Goal: Task Accomplishment & Management: Complete application form

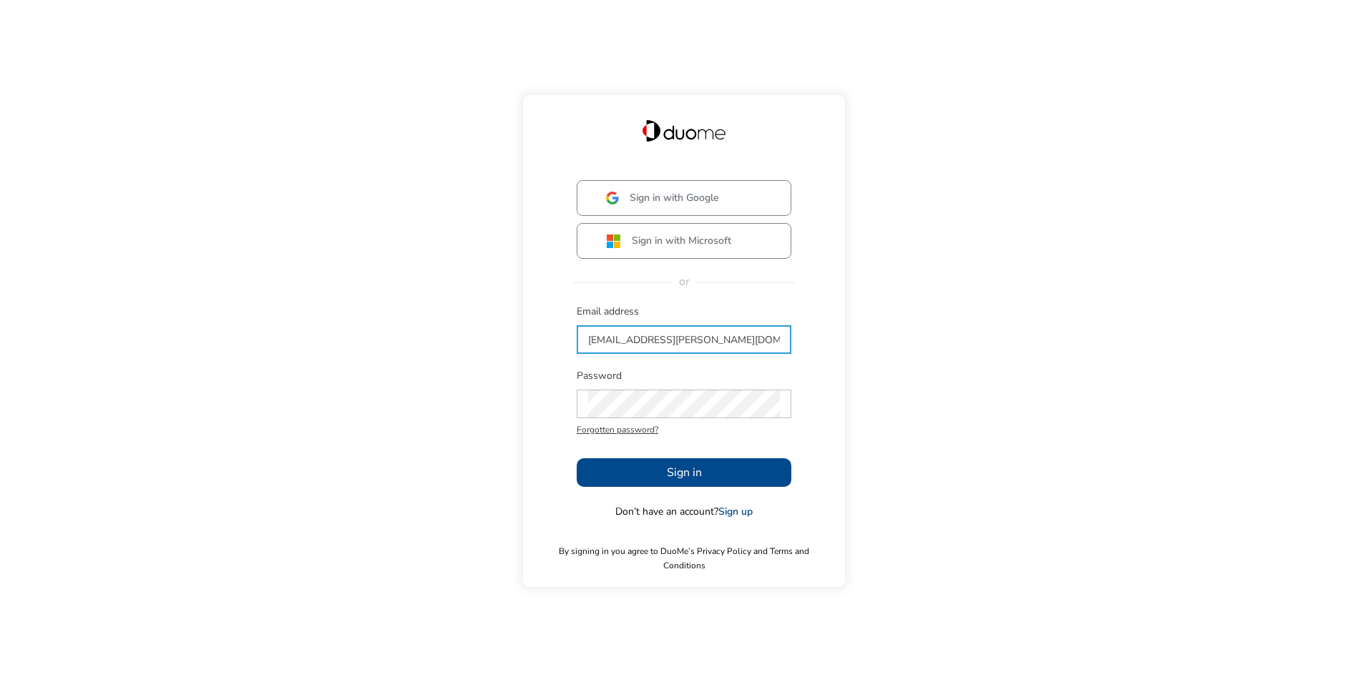
type input "[EMAIL_ADDRESS][PERSON_NAME][DOMAIN_NAME]"
click at [873, 409] on div "Sign in with Google Sign in with Microsoft or Email address [PERSON_NAME][EMAIL…" at bounding box center [684, 341] width 1368 height 682
click at [642, 472] on button "Sign in" at bounding box center [684, 473] width 215 height 29
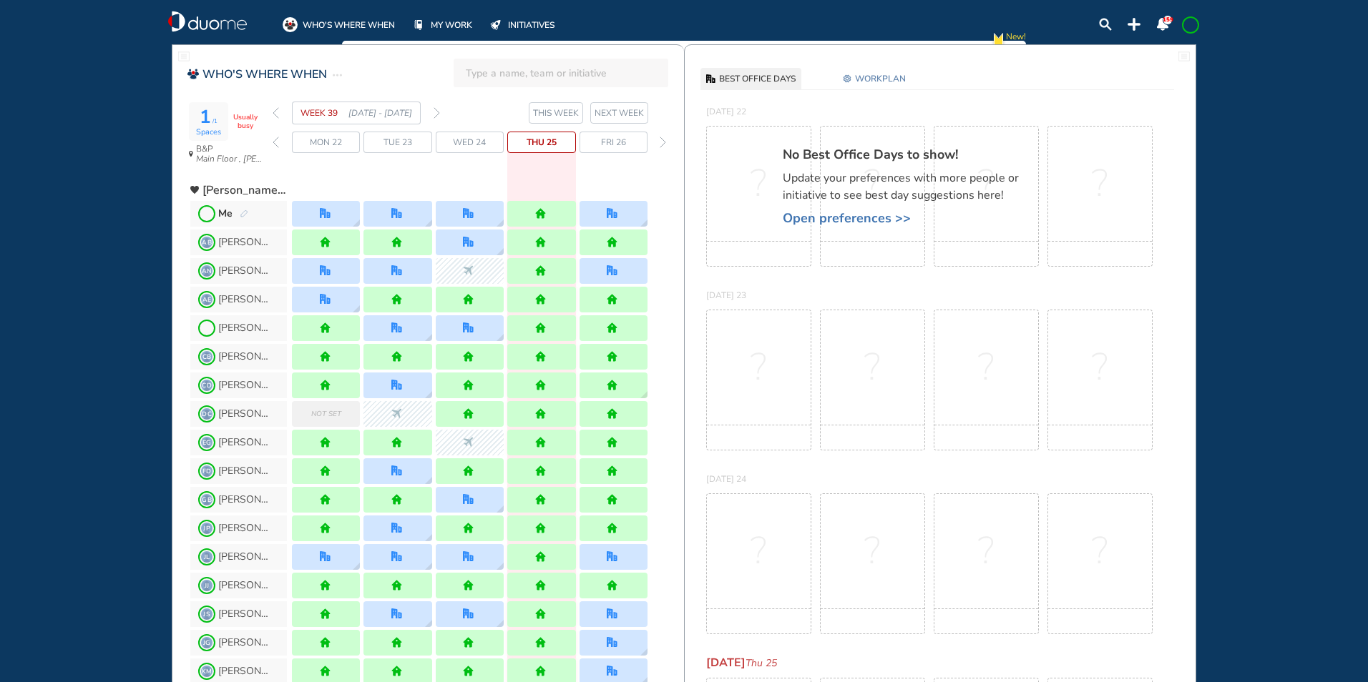
click at [544, 144] on span "Thu 25" at bounding box center [542, 142] width 30 height 14
click at [554, 218] on div at bounding box center [541, 214] width 68 height 26
click at [242, 211] on img "pen-edit" at bounding box center [244, 214] width 9 height 9
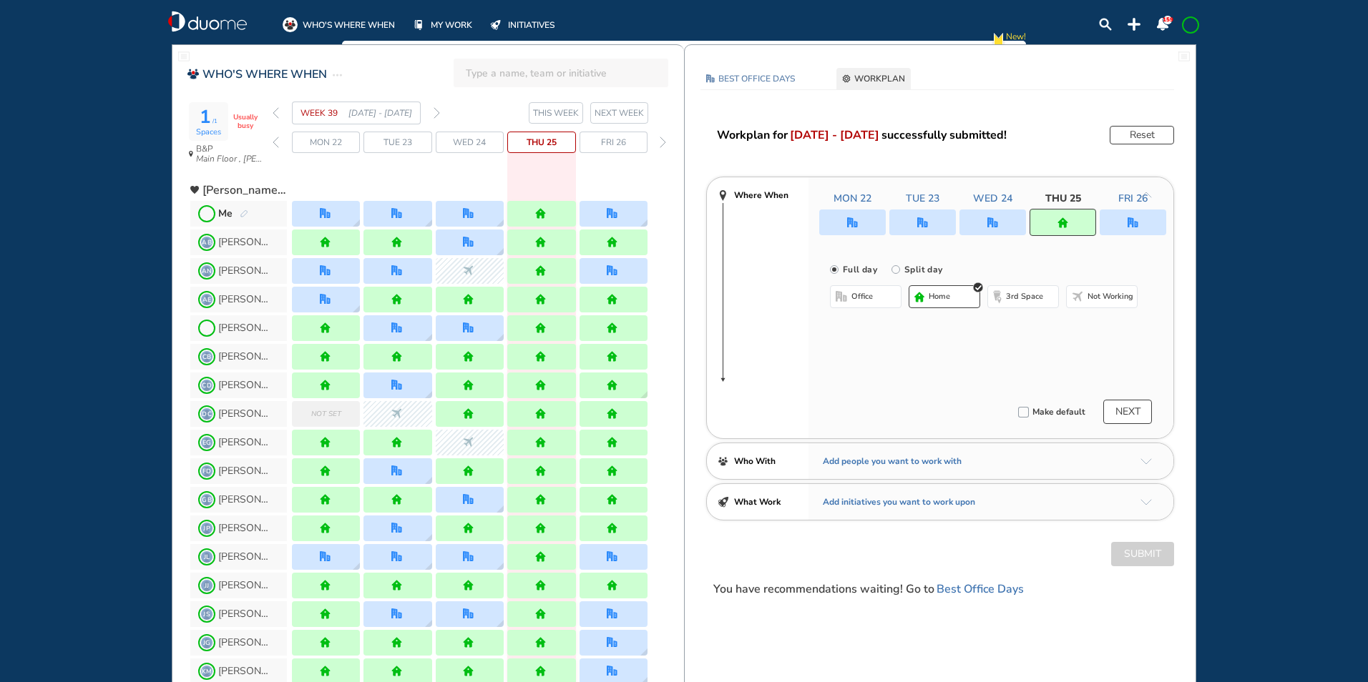
click at [871, 294] on span "office" at bounding box center [861, 296] width 21 height 11
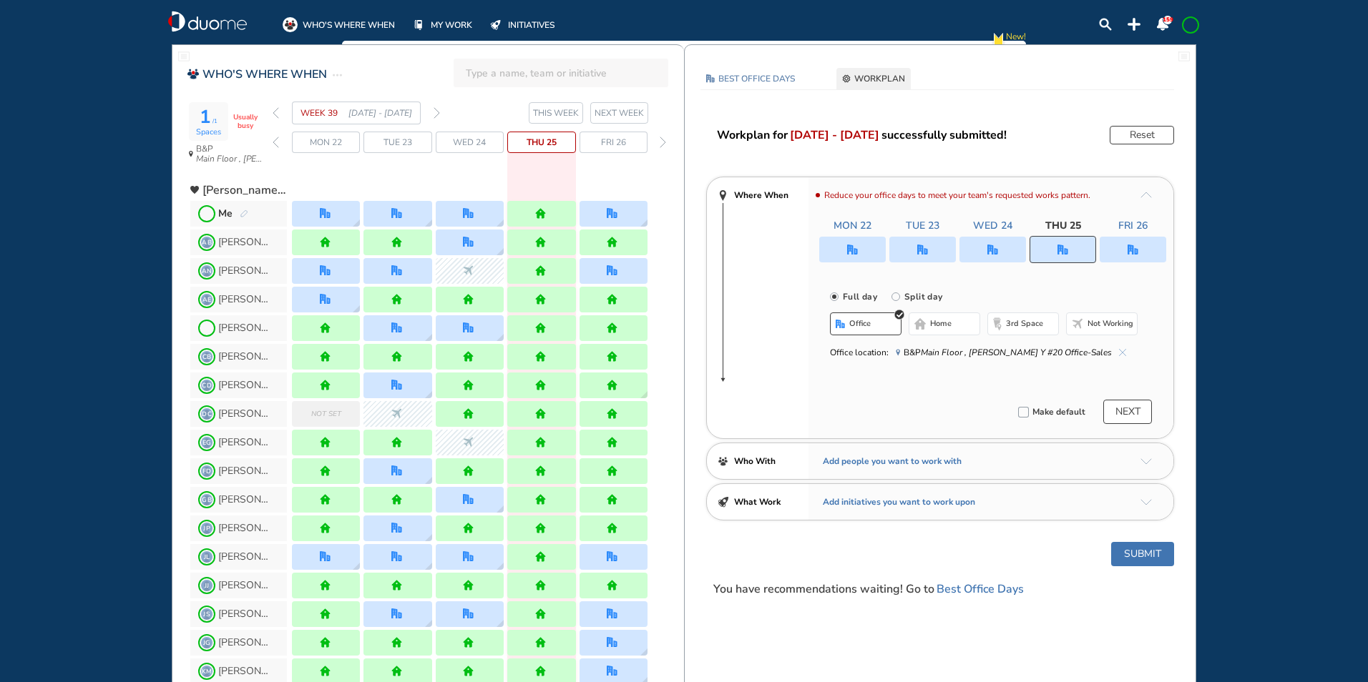
click at [1123, 416] on button "NEXT" at bounding box center [1127, 412] width 49 height 24
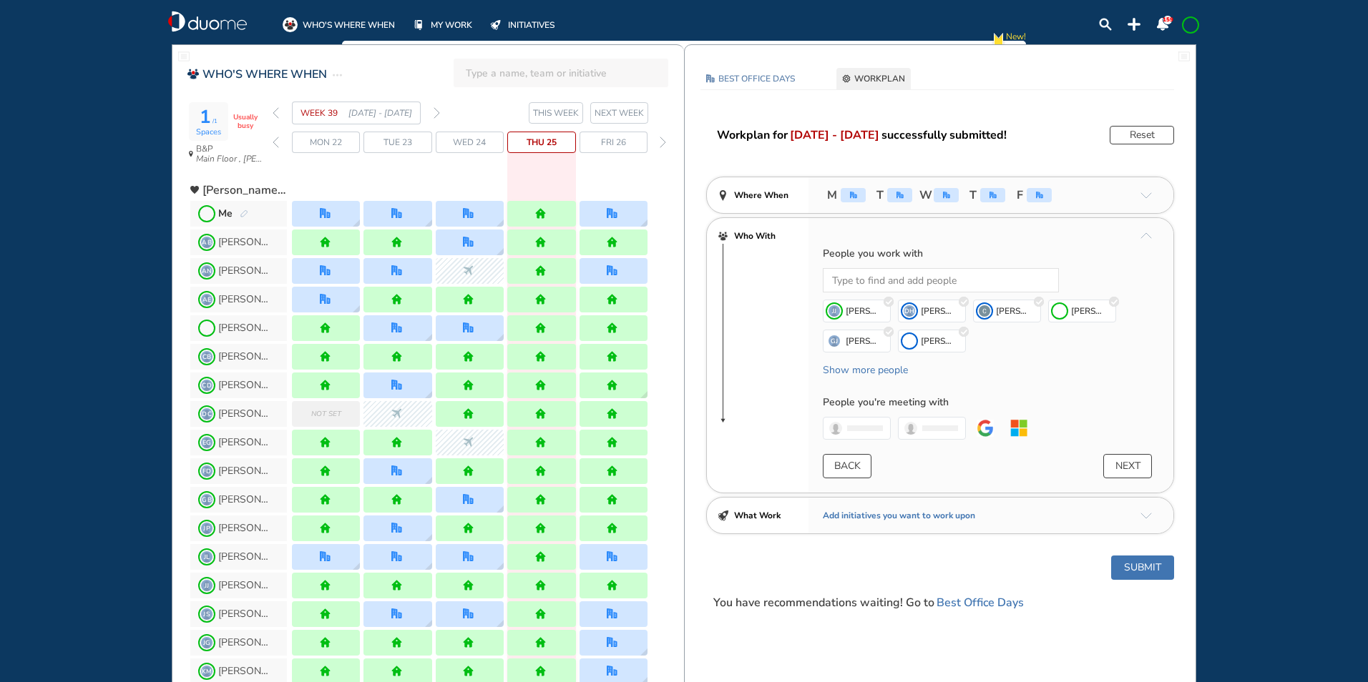
click at [1133, 571] on button "Submit" at bounding box center [1142, 568] width 63 height 24
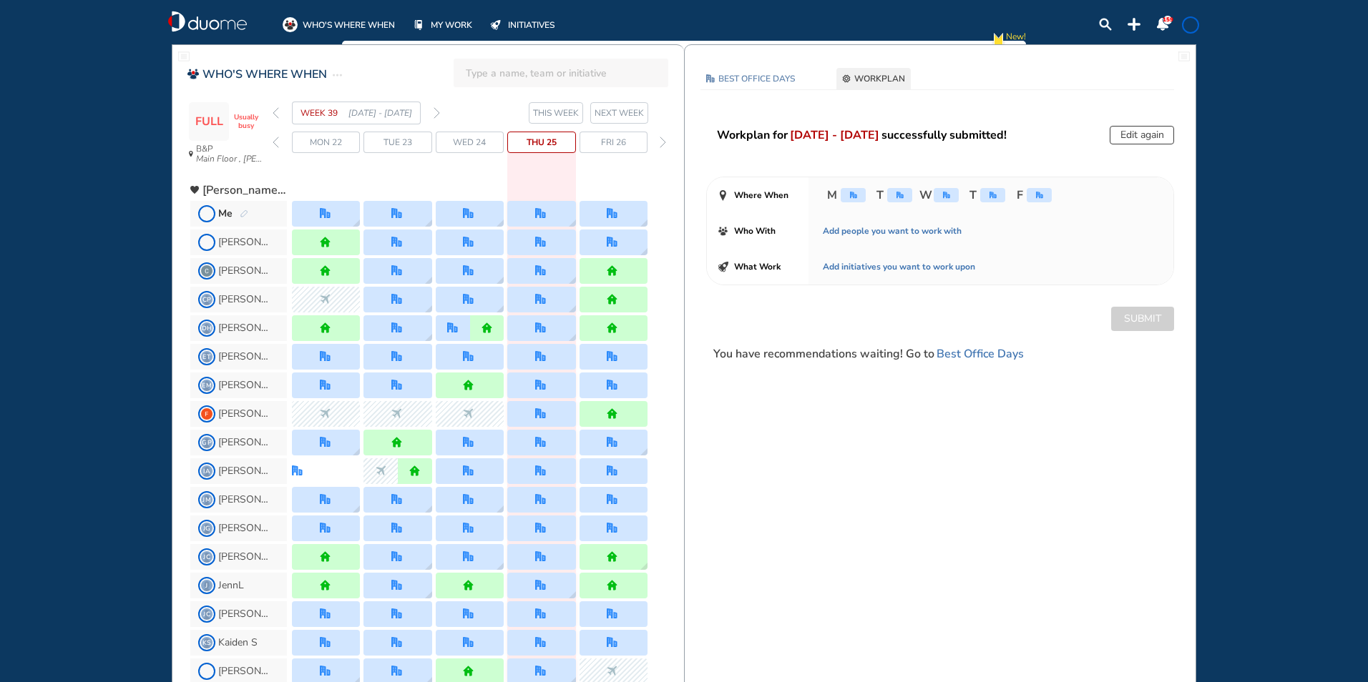
click at [608, 111] on span "NEXT WEEK" at bounding box center [618, 113] width 49 height 14
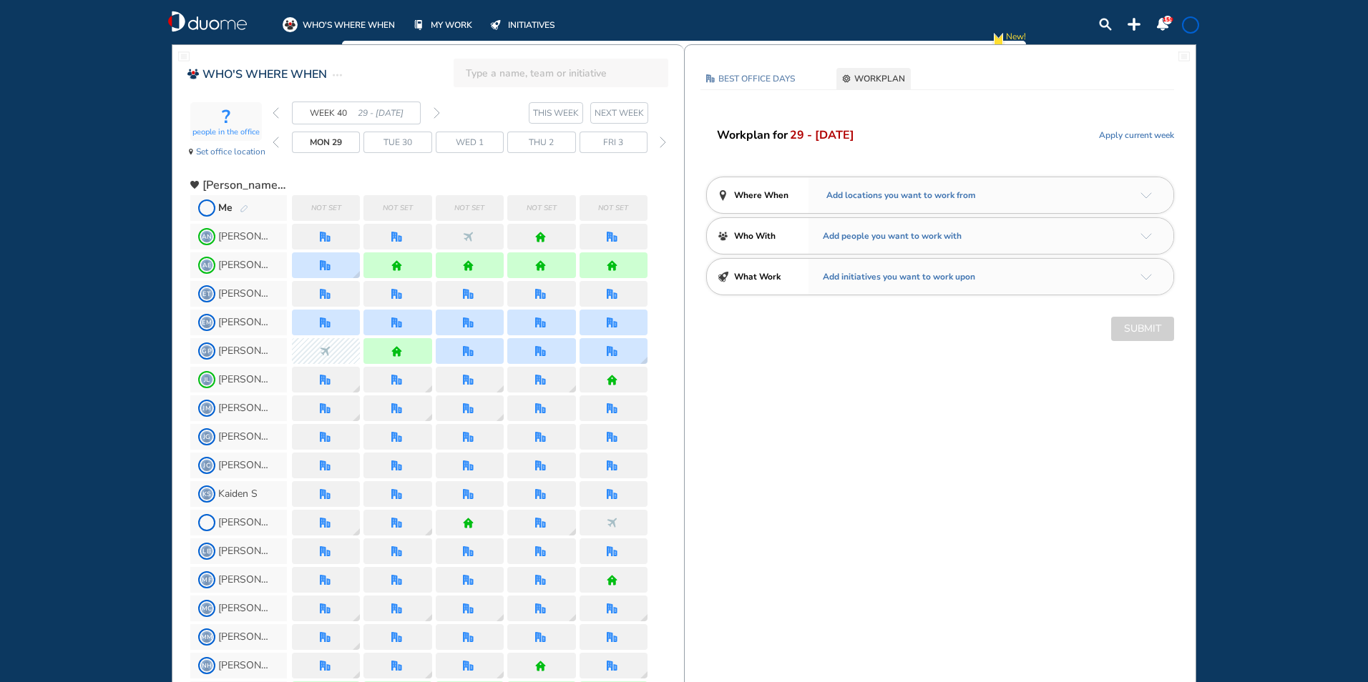
click at [244, 211] on img "pen-edit" at bounding box center [244, 209] width 9 height 9
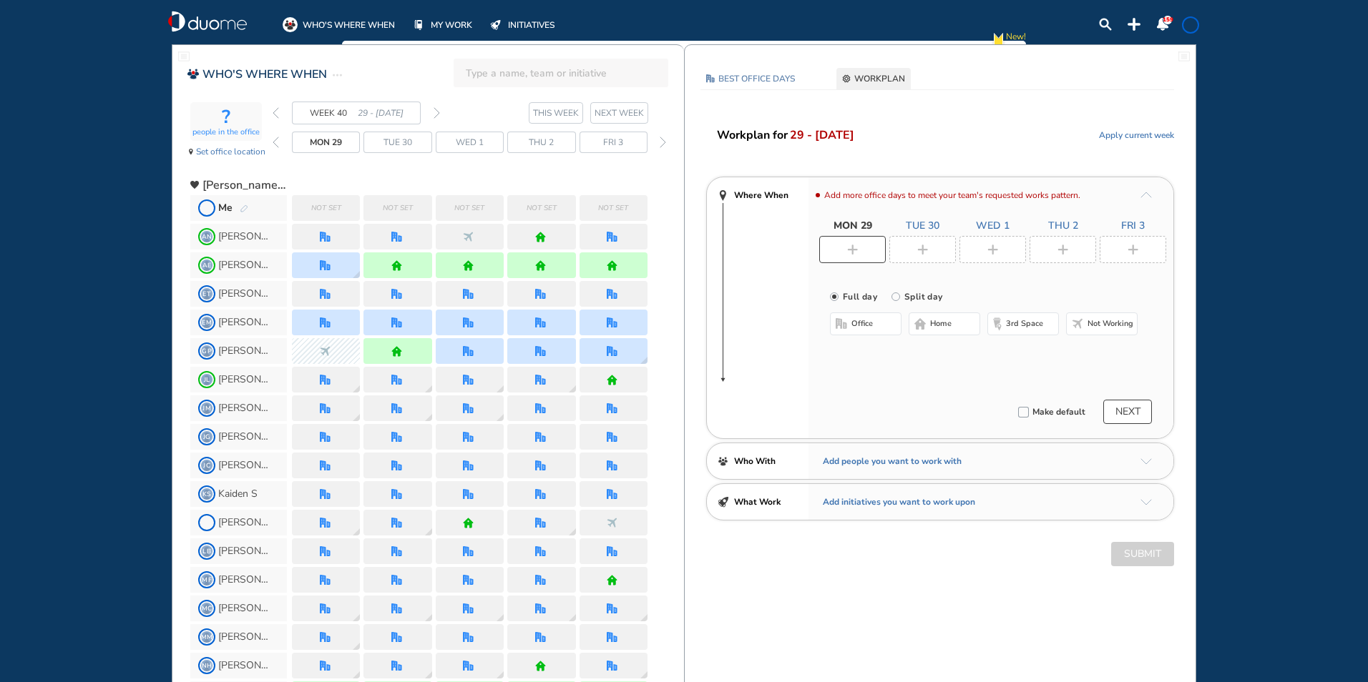
click at [247, 210] on img "pen-edit" at bounding box center [244, 209] width 9 height 9
click at [883, 254] on div at bounding box center [852, 249] width 67 height 27
click at [314, 210] on span "Not set" at bounding box center [326, 208] width 30 height 14
click at [248, 212] on img "pen-edit" at bounding box center [244, 209] width 9 height 9
click at [238, 210] on div "Me" at bounding box center [233, 208] width 30 height 14
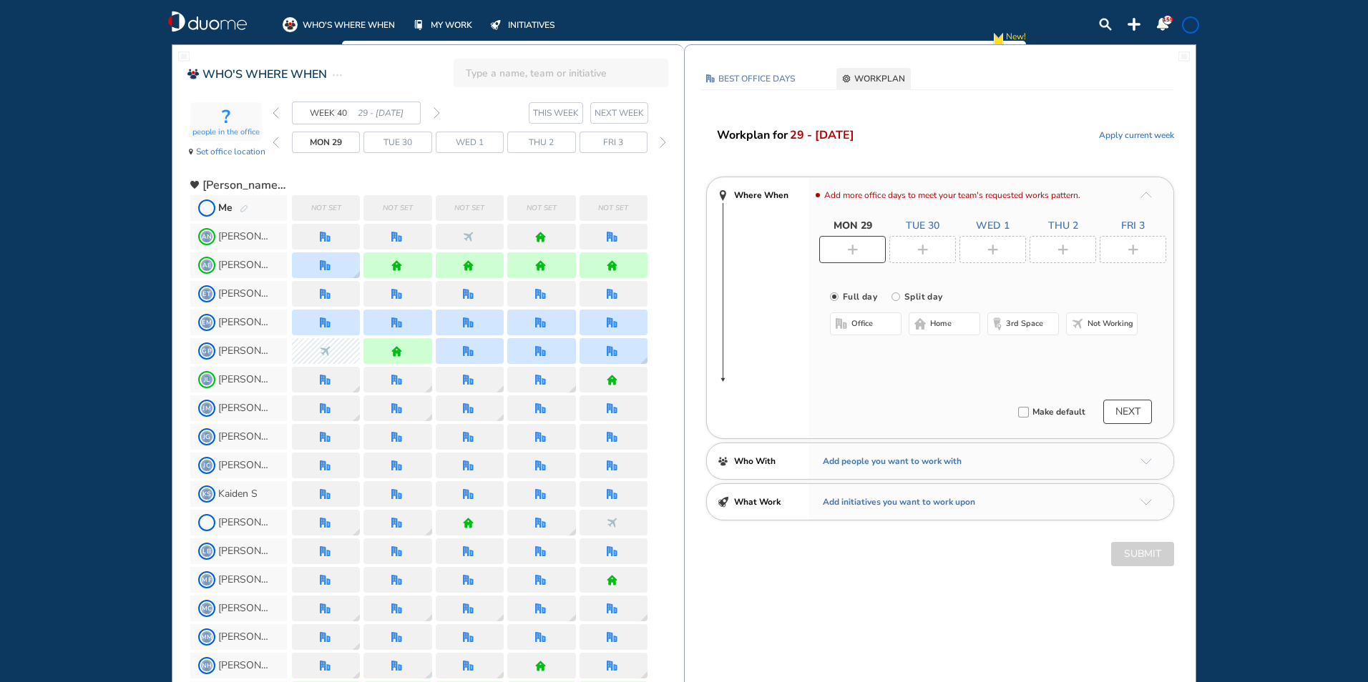
click at [240, 210] on img "pen-edit" at bounding box center [244, 209] width 9 height 9
click at [851, 247] on img "plus-rounded-bdbdbd" at bounding box center [852, 250] width 11 height 11
click at [865, 322] on span "office" at bounding box center [861, 323] width 21 height 11
click at [861, 355] on button "Select location" at bounding box center [867, 353] width 57 height 14
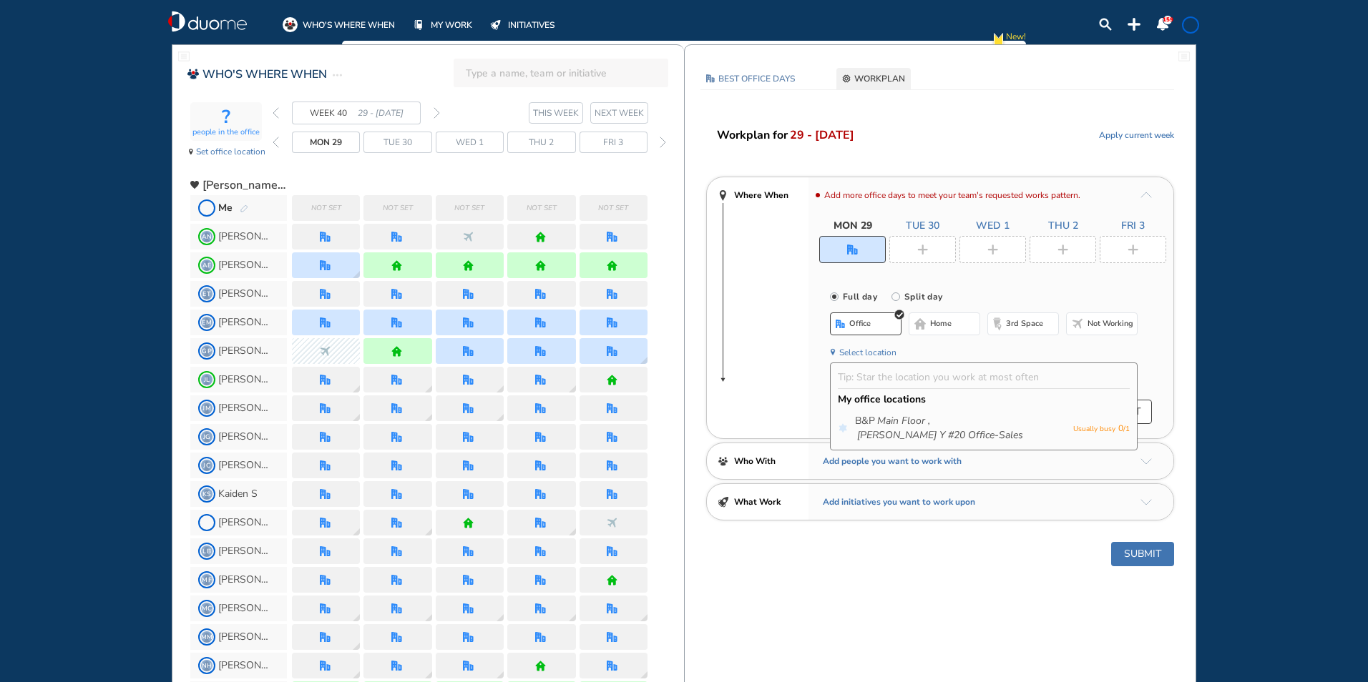
click at [859, 412] on div "B&P Main Floor , [PERSON_NAME] Y #20 Office-Sales Usually busy 0 / 1" at bounding box center [984, 429] width 306 height 36
click at [914, 250] on div at bounding box center [922, 249] width 67 height 27
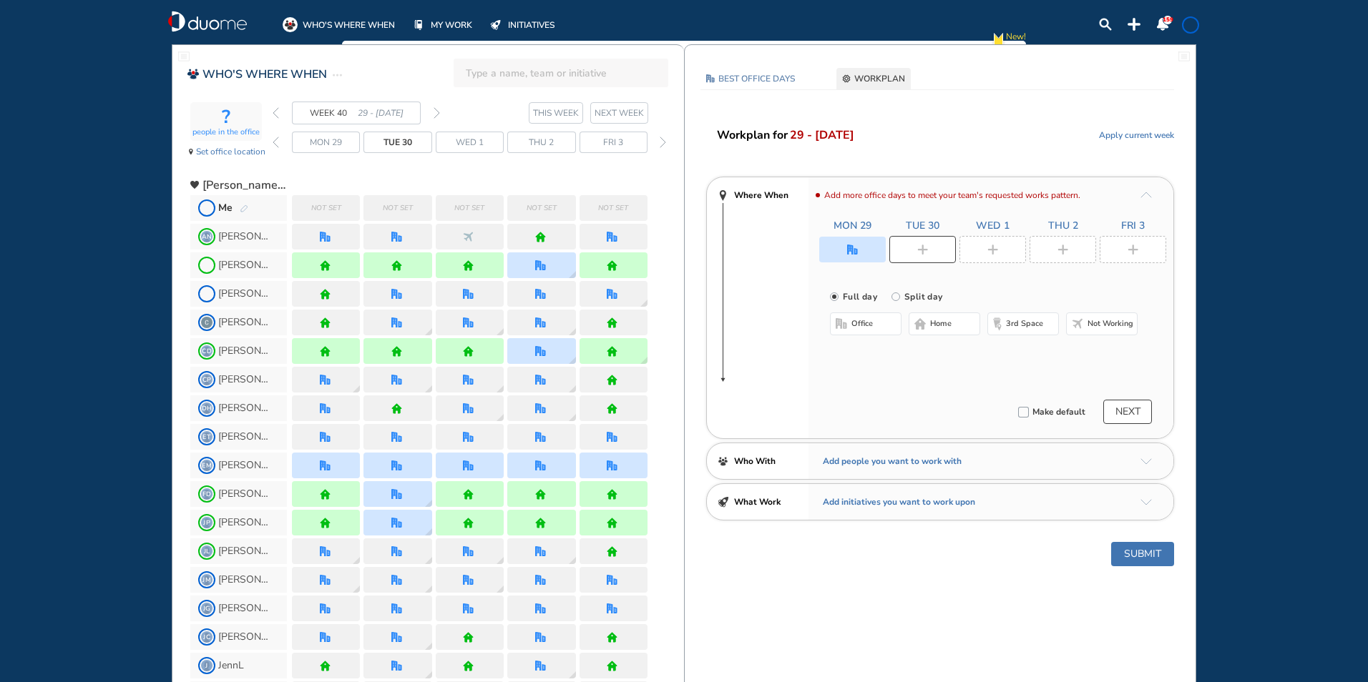
click at [868, 320] on span "office" at bounding box center [861, 323] width 21 height 11
click at [868, 353] on button "Select location" at bounding box center [867, 353] width 57 height 14
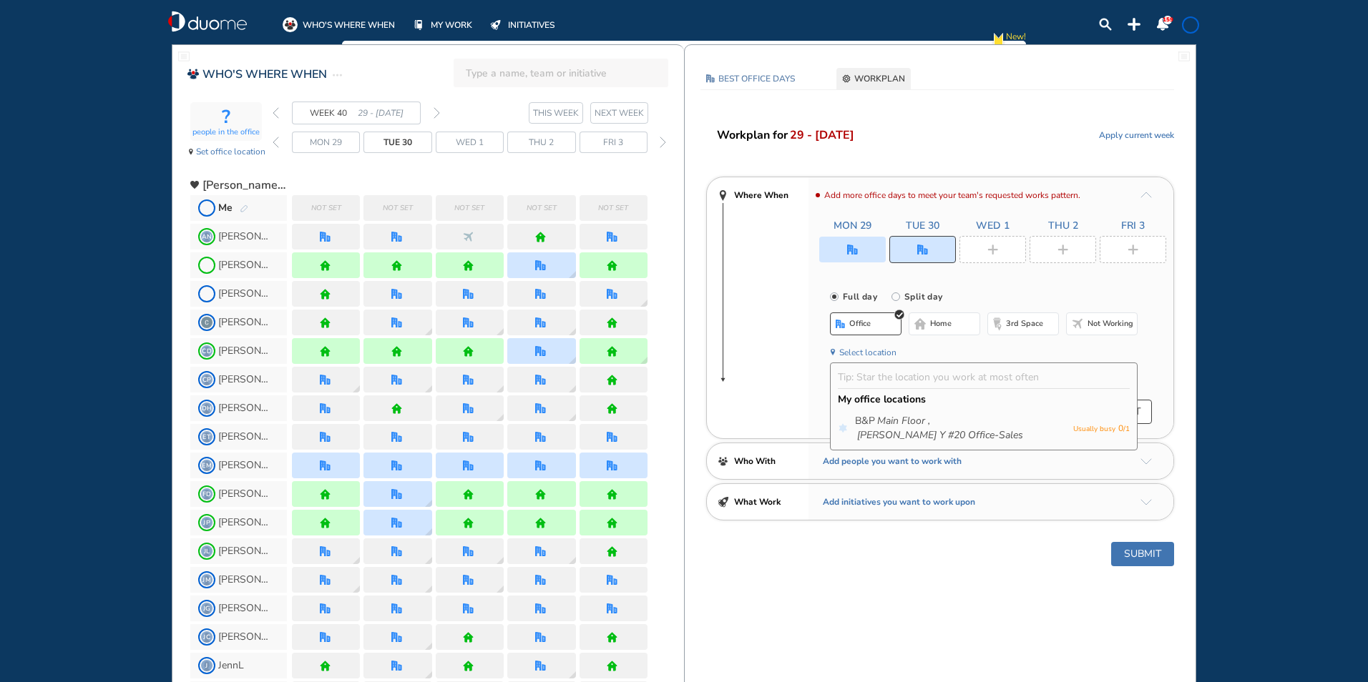
click at [978, 251] on div at bounding box center [992, 249] width 67 height 27
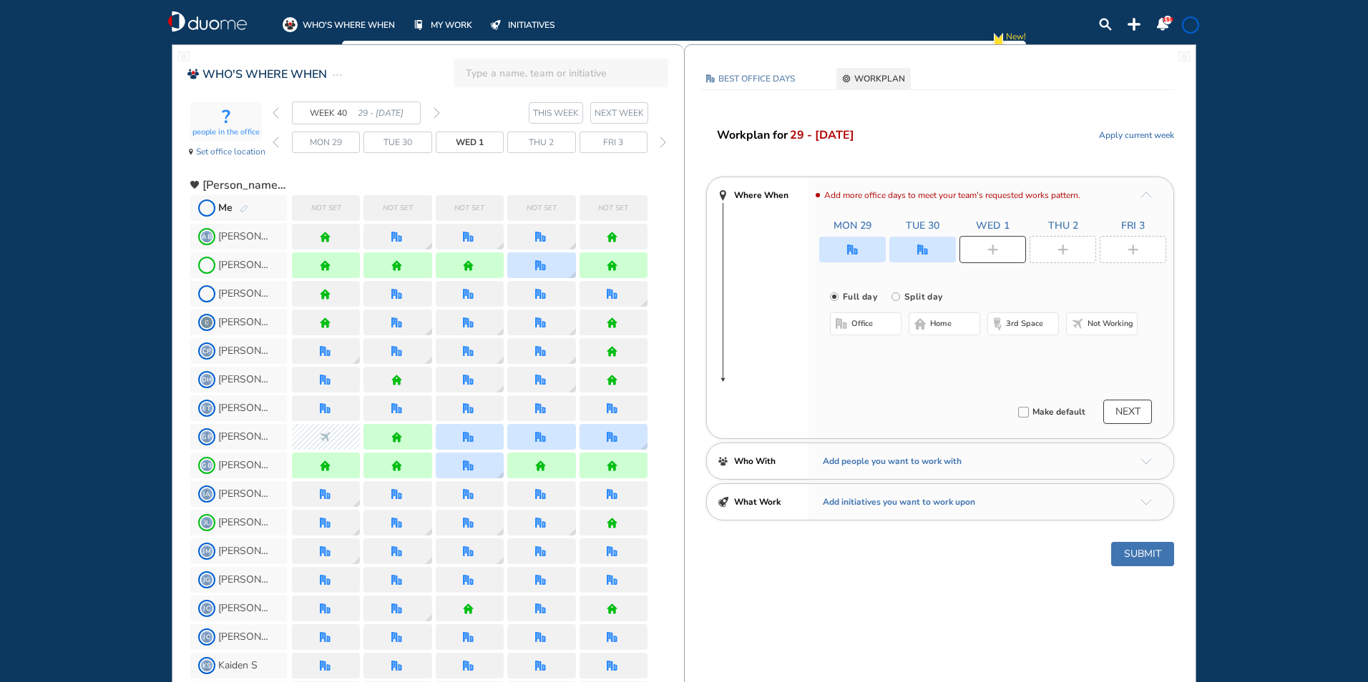
click at [868, 322] on span "office" at bounding box center [861, 323] width 21 height 11
click at [863, 356] on button "Select location" at bounding box center [867, 353] width 57 height 14
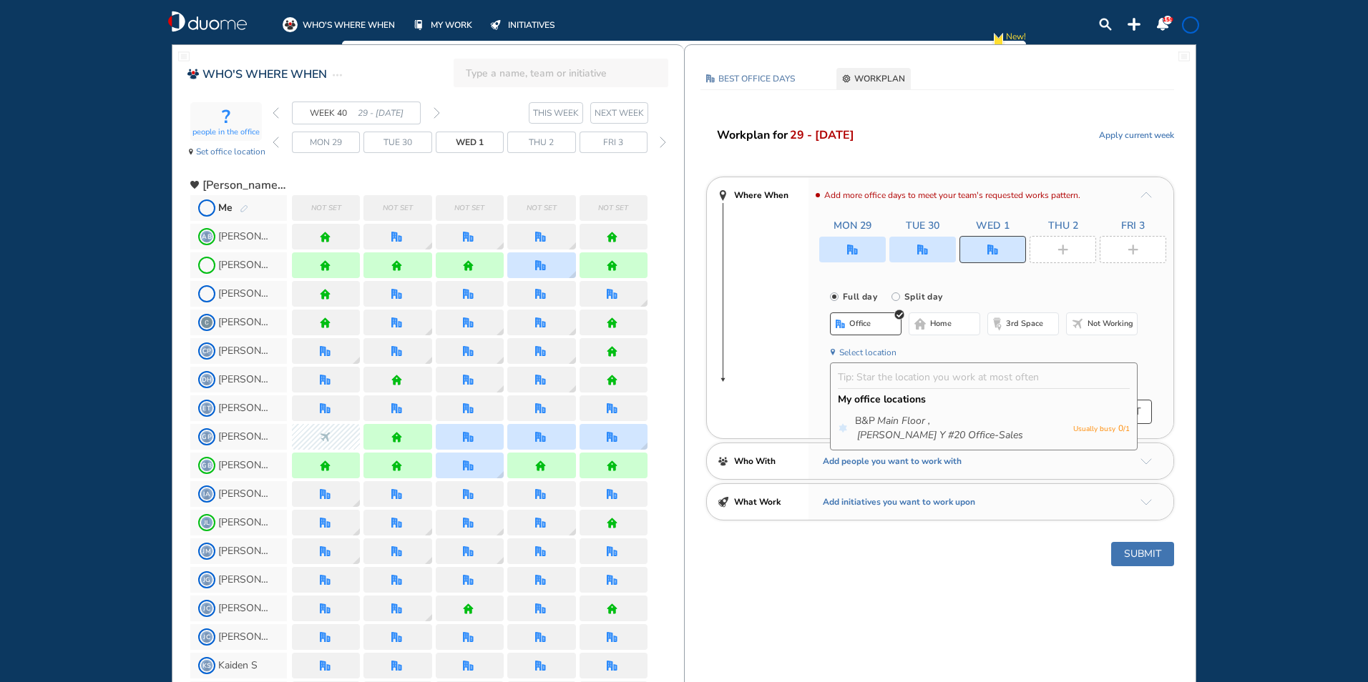
drag, startPoint x: 871, startPoint y: 416, endPoint x: 939, endPoint y: 341, distance: 101.3
click at [871, 416] on span "B&P Main Floor , [PERSON_NAME] Y #20 Office-Sales" at bounding box center [960, 428] width 211 height 29
click at [1062, 253] on img "plus-rounded-bdbdbd" at bounding box center [1062, 250] width 11 height 11
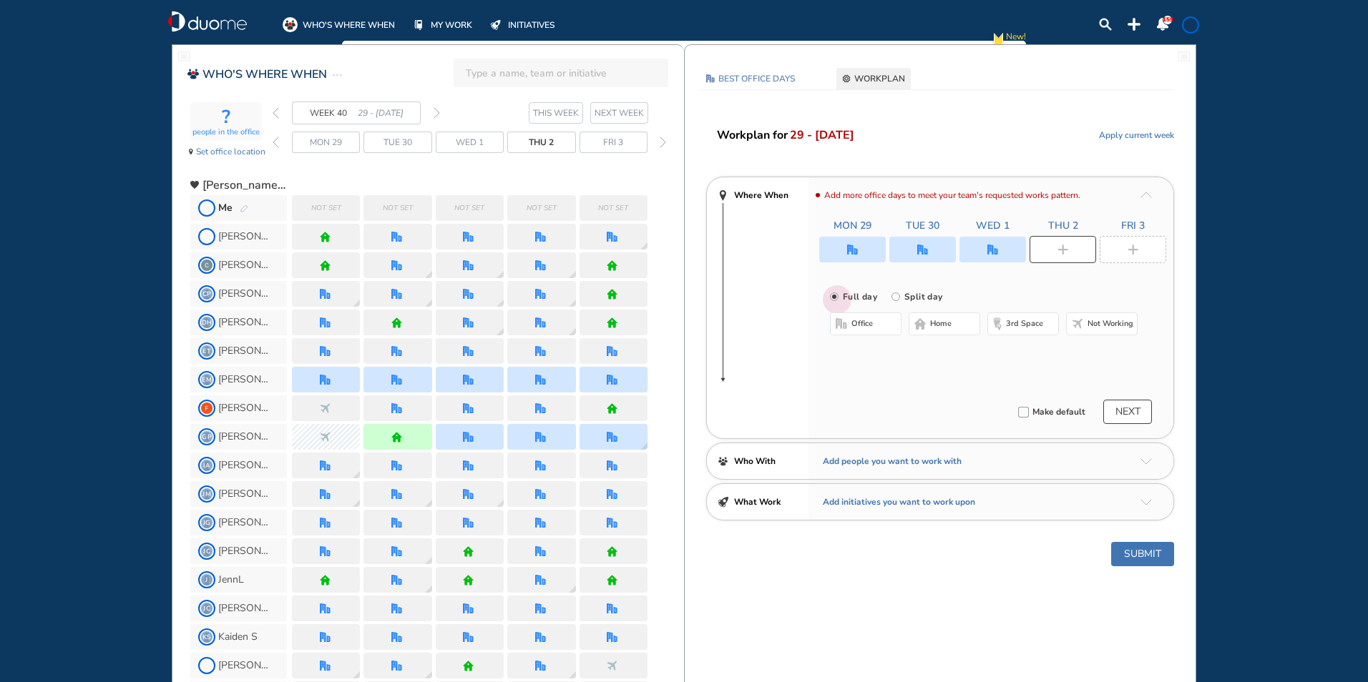
click at [843, 310] on input "Full day" at bounding box center [844, 305] width 29 height 29
click at [858, 325] on span "office" at bounding box center [861, 323] width 21 height 11
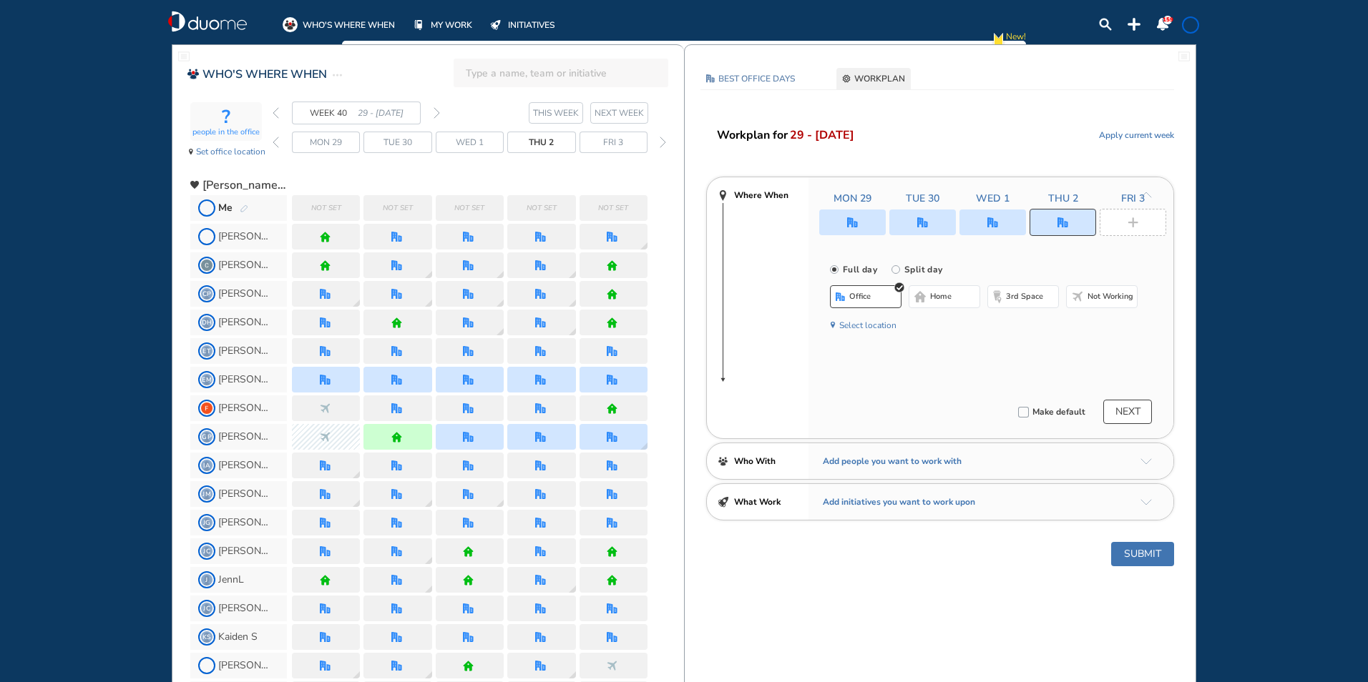
click at [854, 319] on button "Select location" at bounding box center [867, 325] width 57 height 14
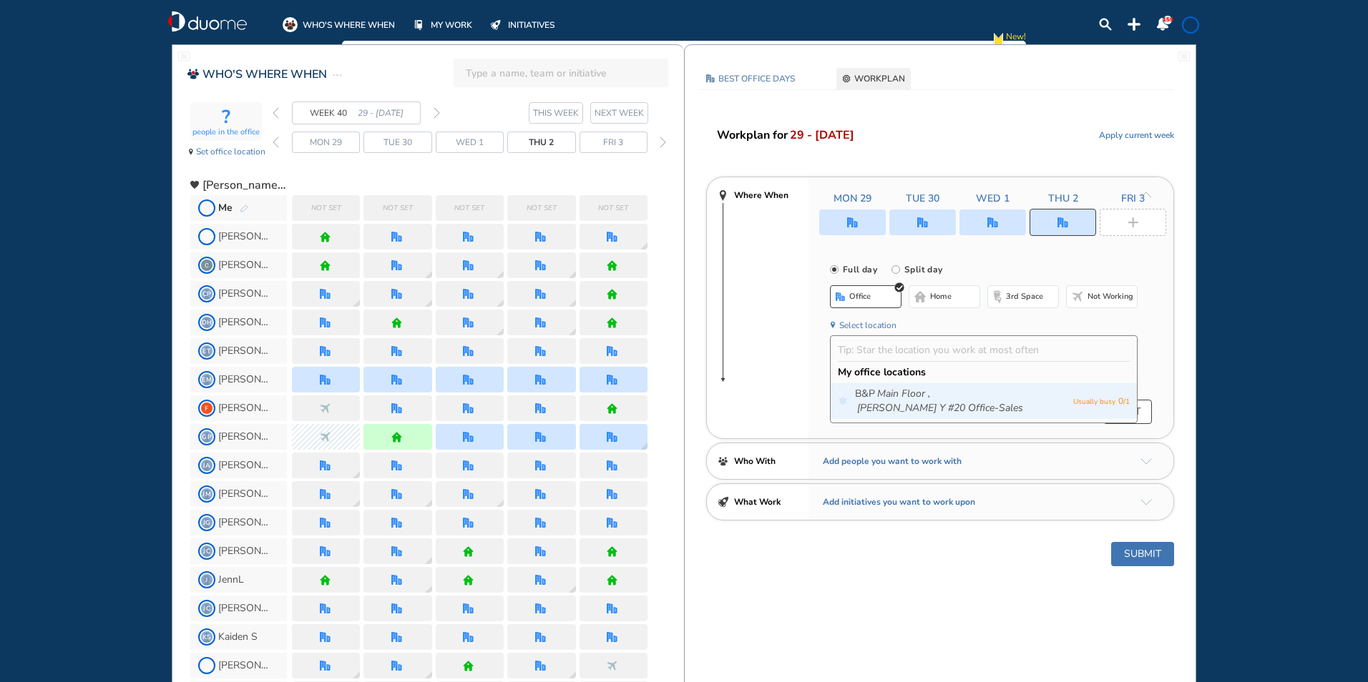
click at [920, 398] on icon "Main Floor ," at bounding box center [903, 394] width 53 height 14
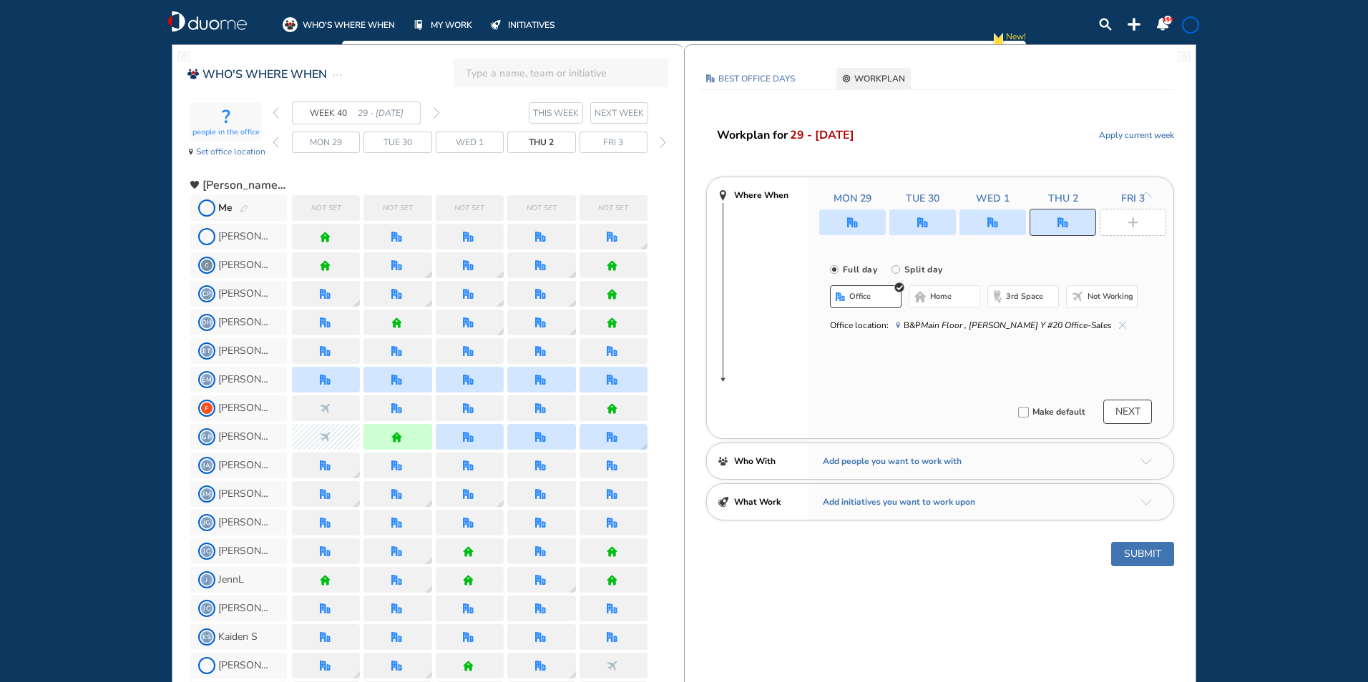
click at [1122, 231] on div at bounding box center [1133, 222] width 67 height 27
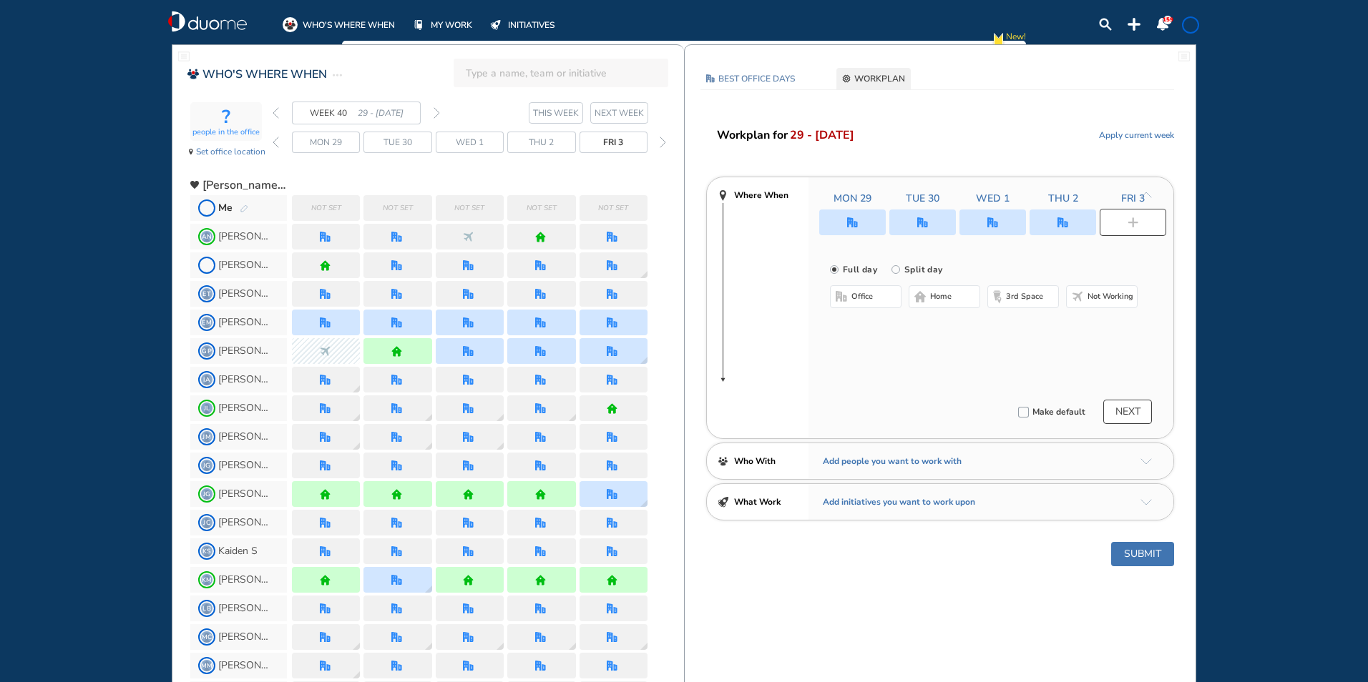
click at [878, 301] on button "office" at bounding box center [866, 296] width 72 height 23
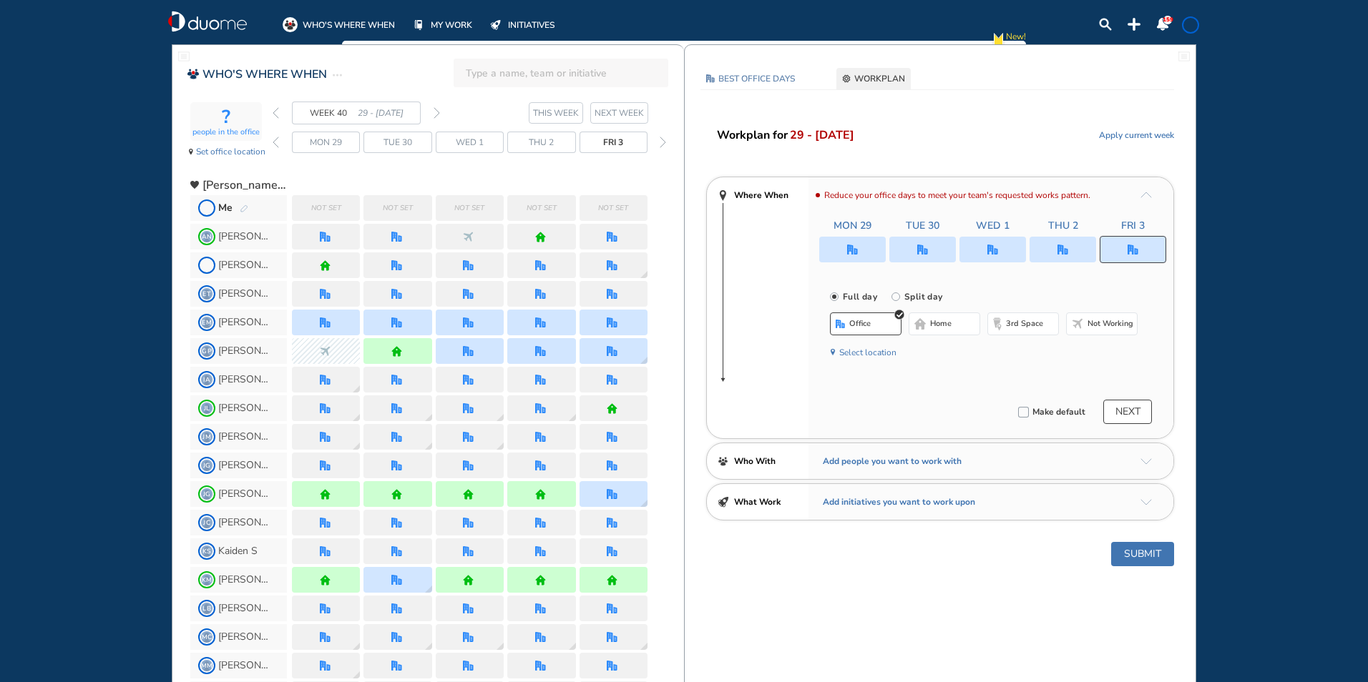
click at [863, 351] on button "Select location" at bounding box center [867, 353] width 57 height 14
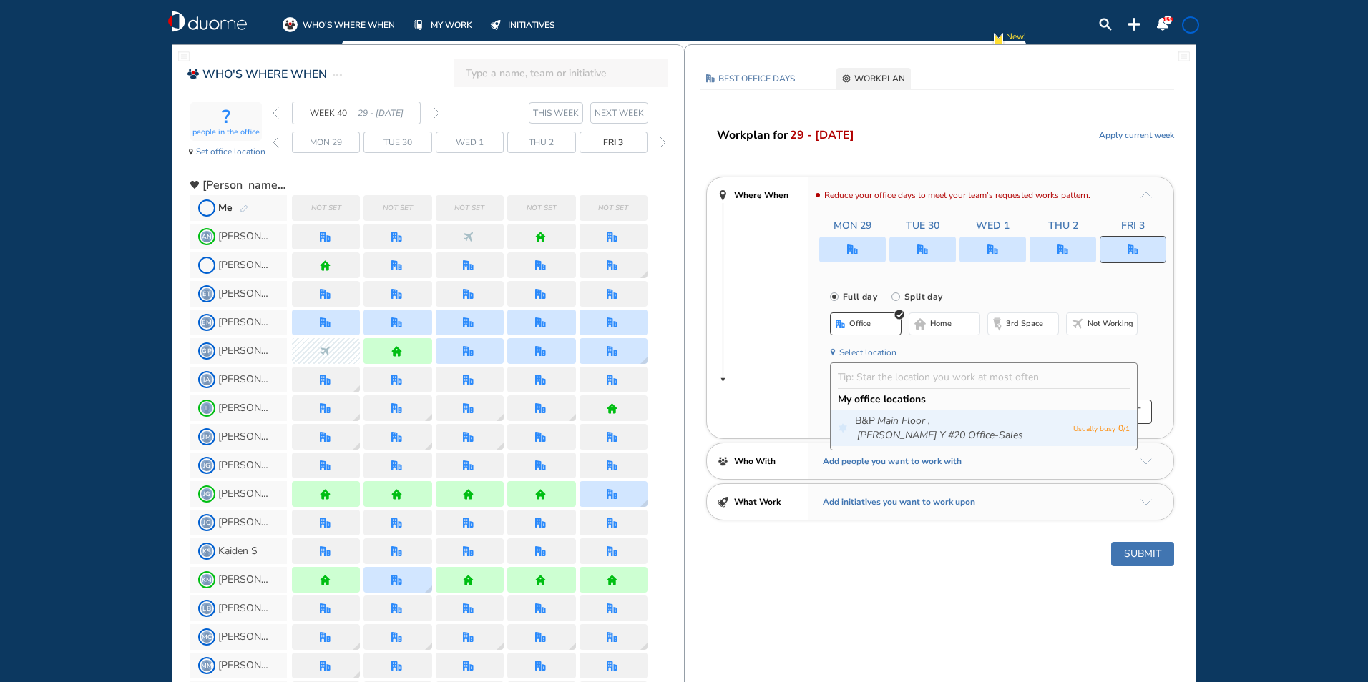
click at [875, 415] on span "B&P Main Floor , [PERSON_NAME] Y #20 Office-Sales" at bounding box center [960, 428] width 211 height 29
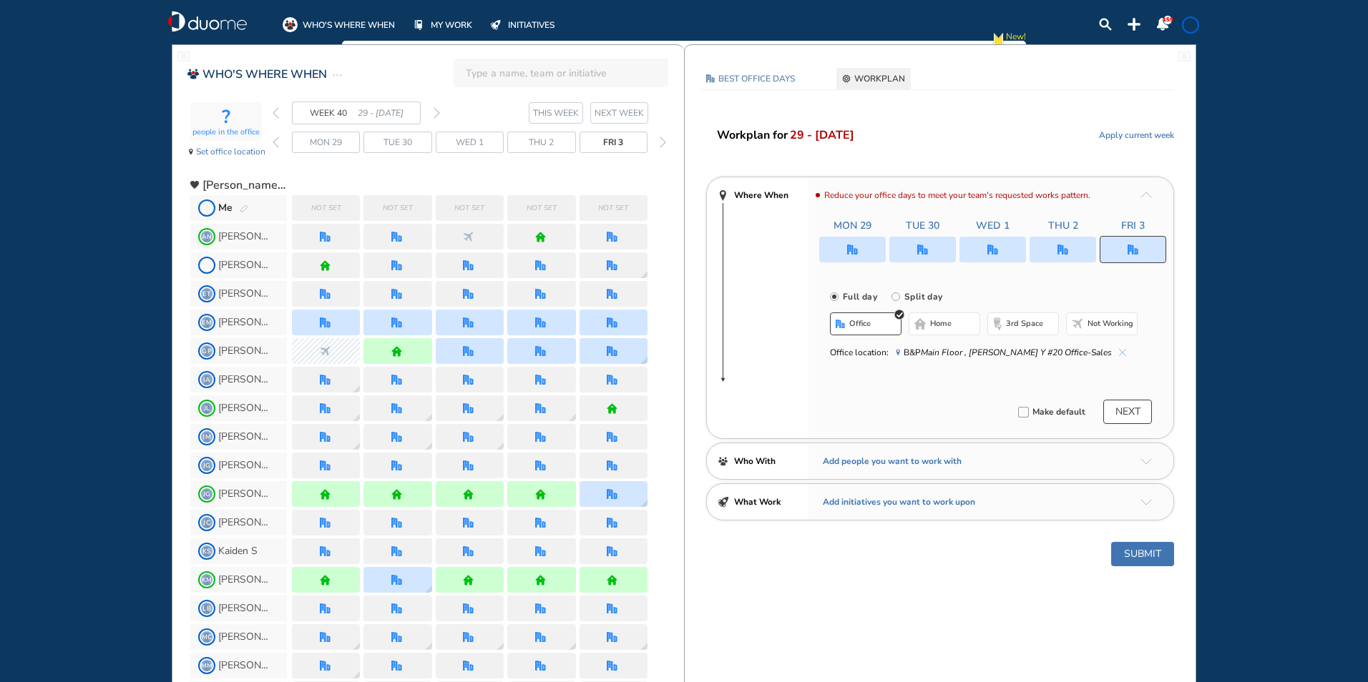
click at [1134, 565] on button "Submit" at bounding box center [1142, 554] width 63 height 24
click at [1134, 564] on div "Submit" at bounding box center [940, 554] width 511 height 24
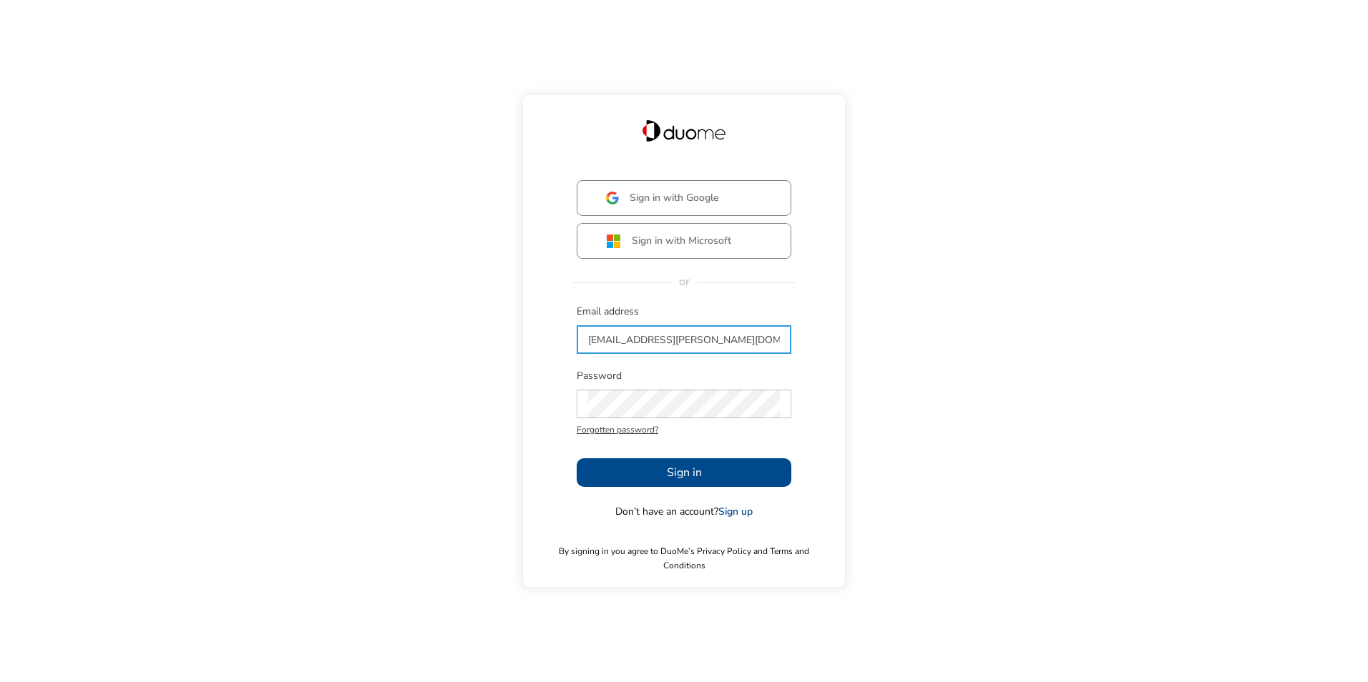
type input "[EMAIL_ADDRESS][PERSON_NAME][DOMAIN_NAME]"
click at [630, 474] on button "Sign in" at bounding box center [684, 473] width 215 height 29
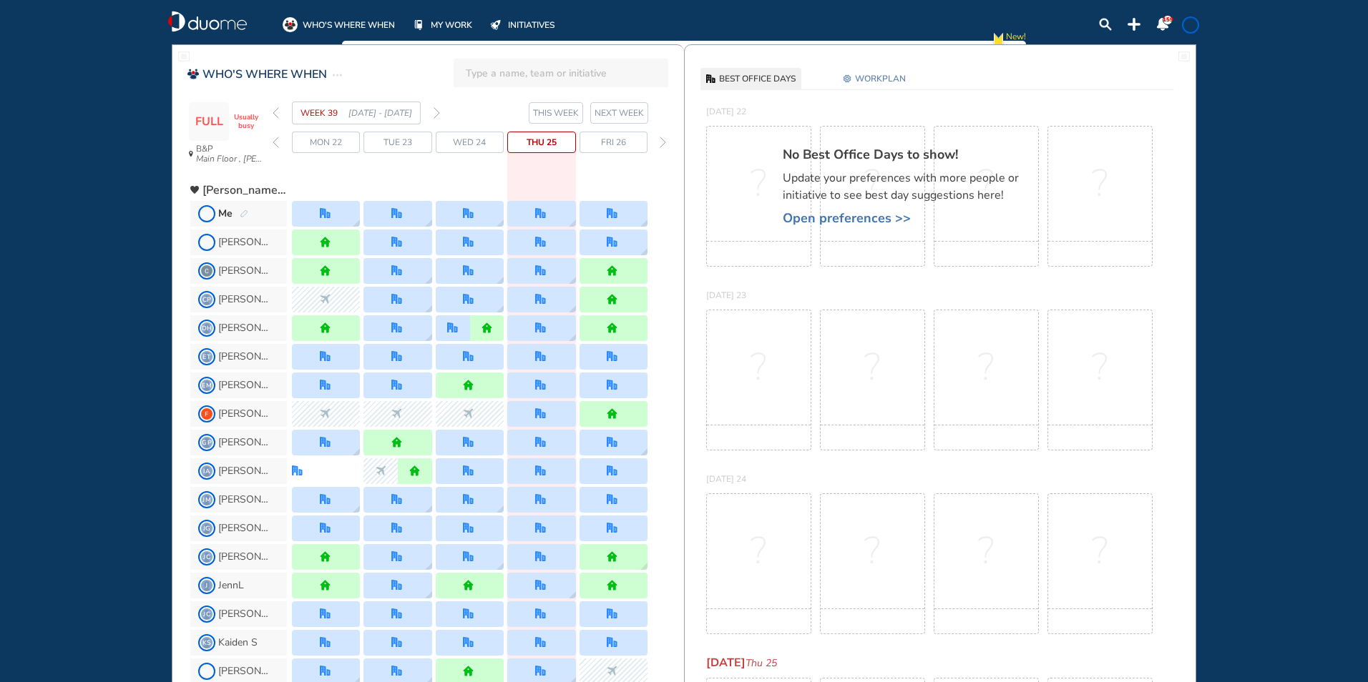
click at [632, 118] on span "NEXT WEEK" at bounding box center [618, 113] width 49 height 14
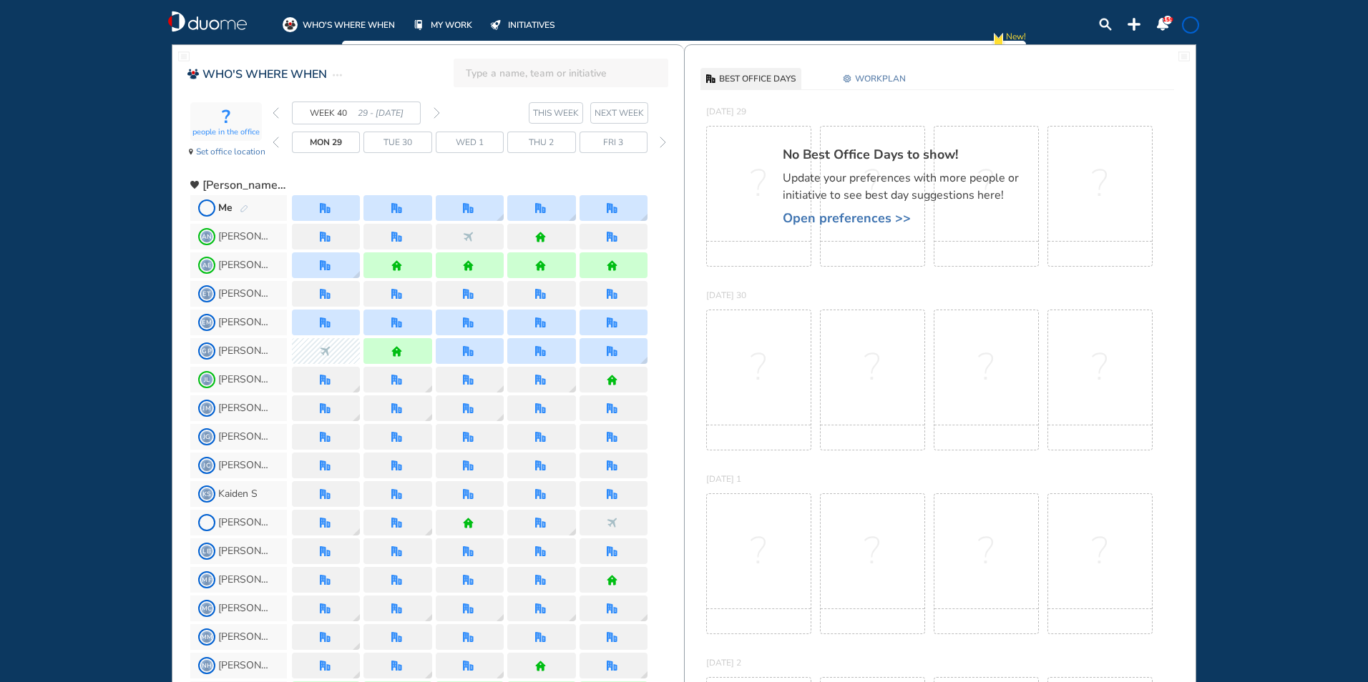
click at [629, 112] on span "NEXT WEEK" at bounding box center [618, 113] width 49 height 14
click at [660, 132] on div "forward day" at bounding box center [663, 142] width 14 height 21
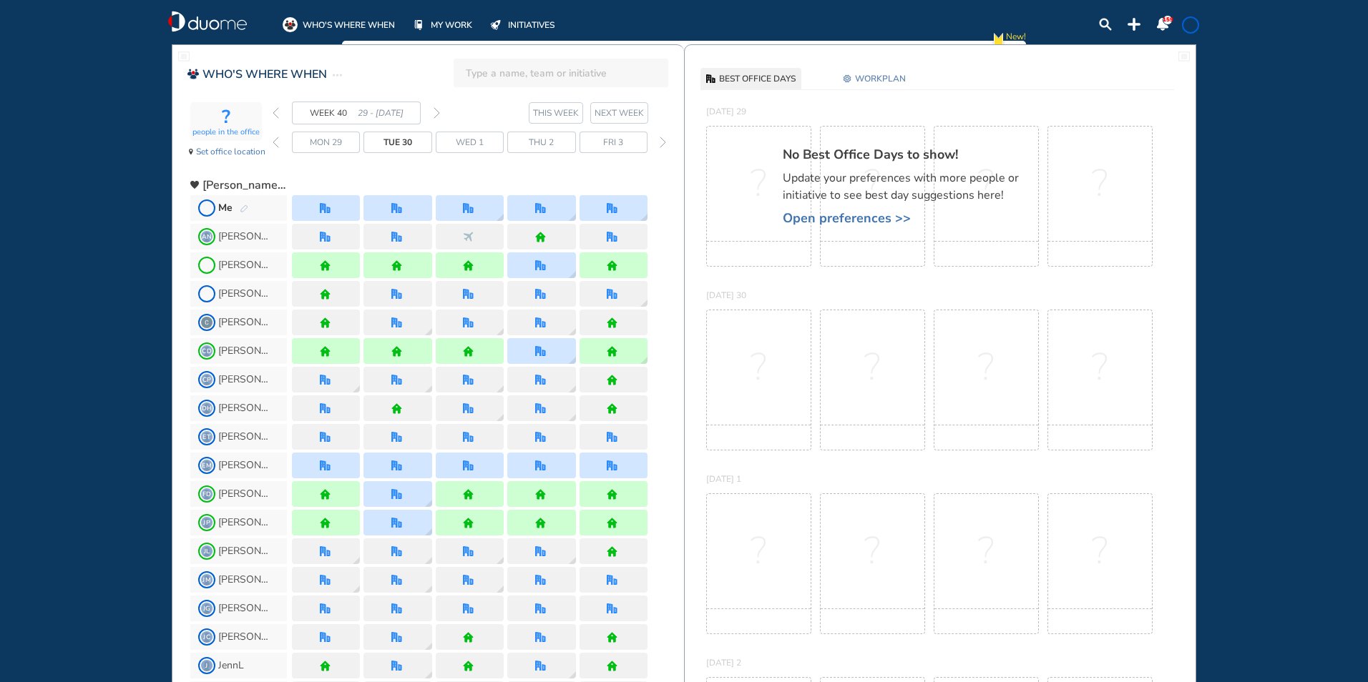
click at [625, 114] on span "NEXT WEEK" at bounding box center [618, 113] width 49 height 14
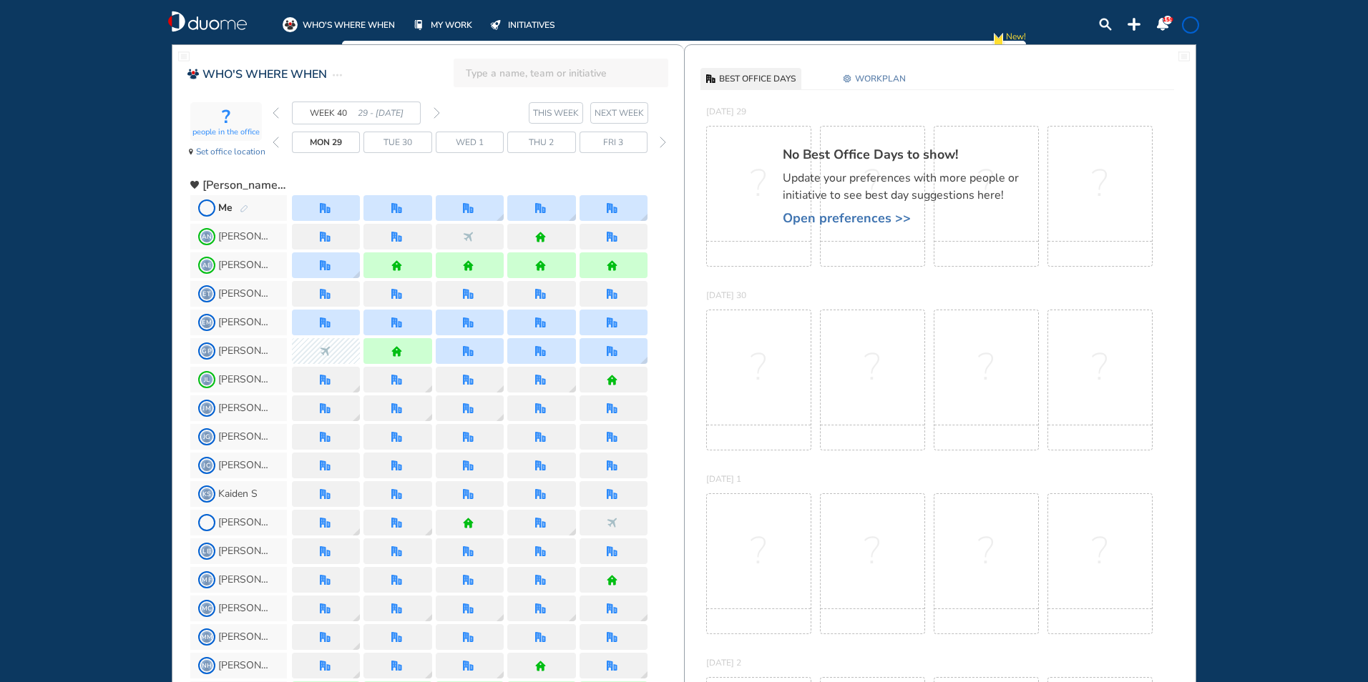
click at [625, 110] on span "NEXT WEEK" at bounding box center [618, 113] width 49 height 14
click at [625, 109] on span "NEXT WEEK" at bounding box center [618, 113] width 49 height 14
click at [623, 107] on span "NEXT WEEK" at bounding box center [618, 113] width 49 height 14
click at [610, 141] on span "Fri 3" at bounding box center [613, 142] width 20 height 14
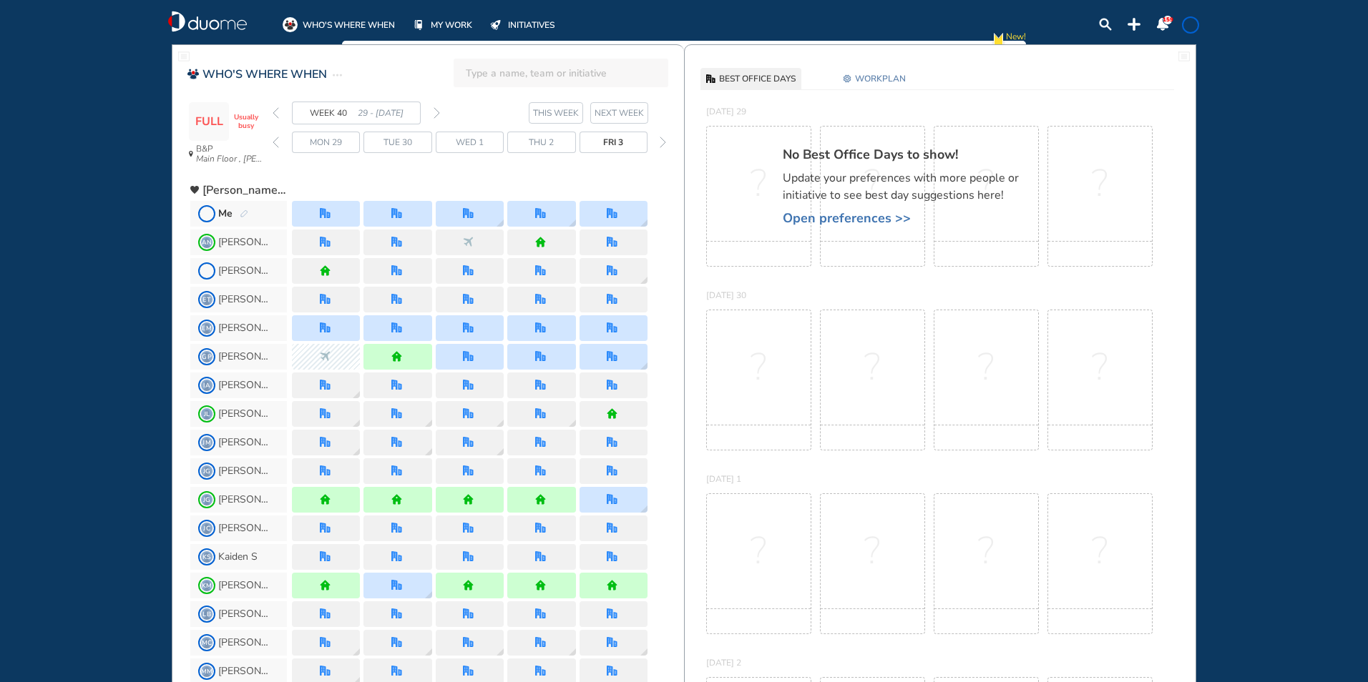
click at [631, 113] on span "NEXT WEEK" at bounding box center [618, 113] width 49 height 14
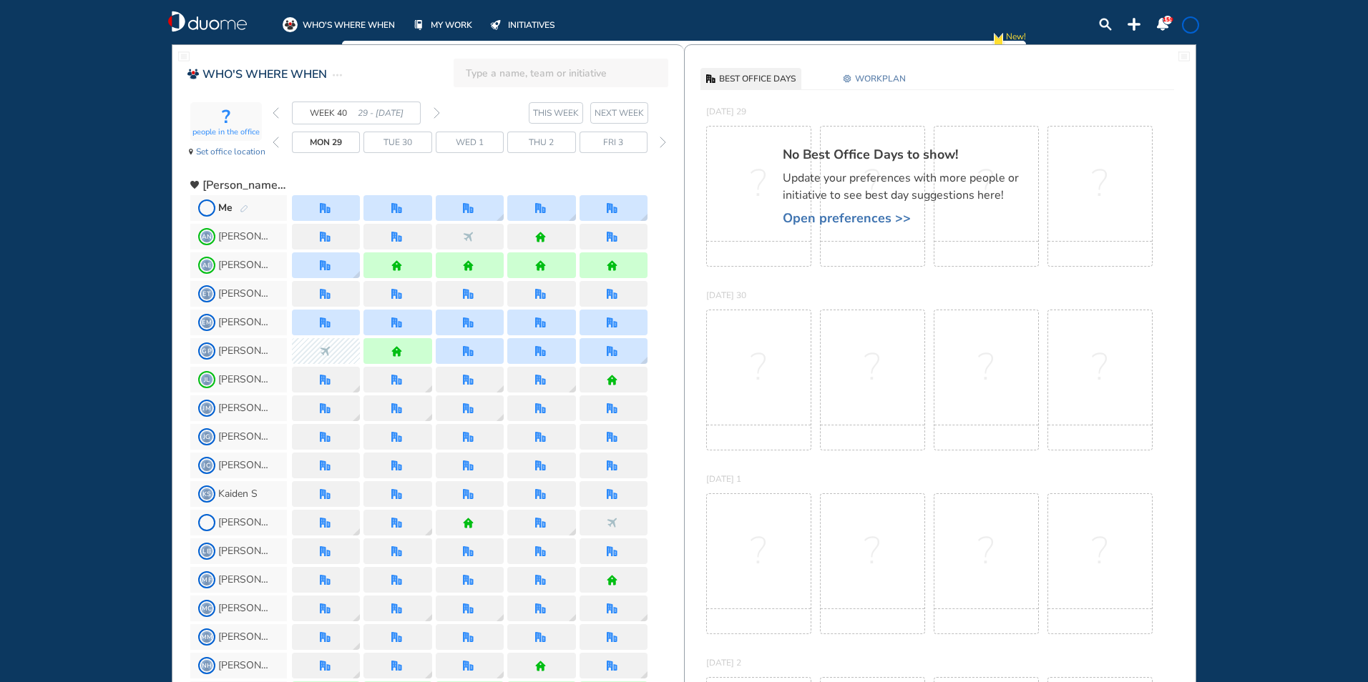
click at [623, 145] on span "Fri 3" at bounding box center [613, 142] width 20 height 14
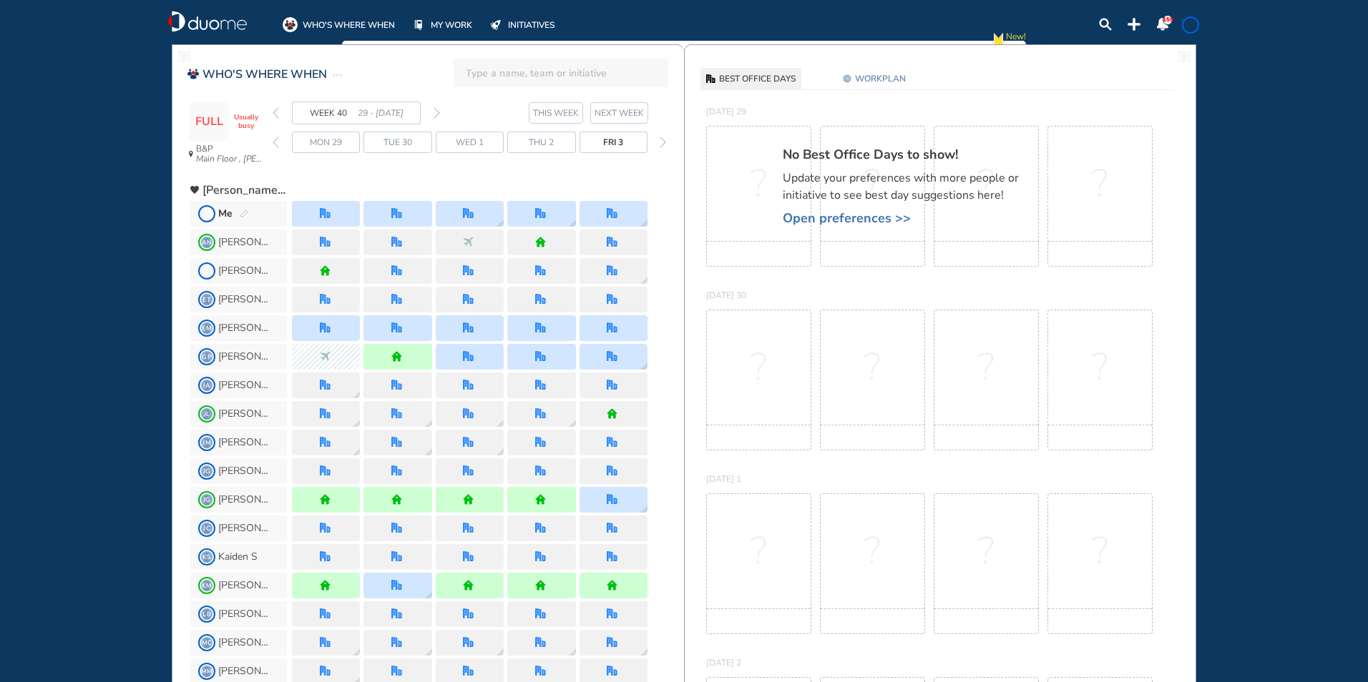
click at [659, 140] on div "forward day" at bounding box center [663, 142] width 14 height 21
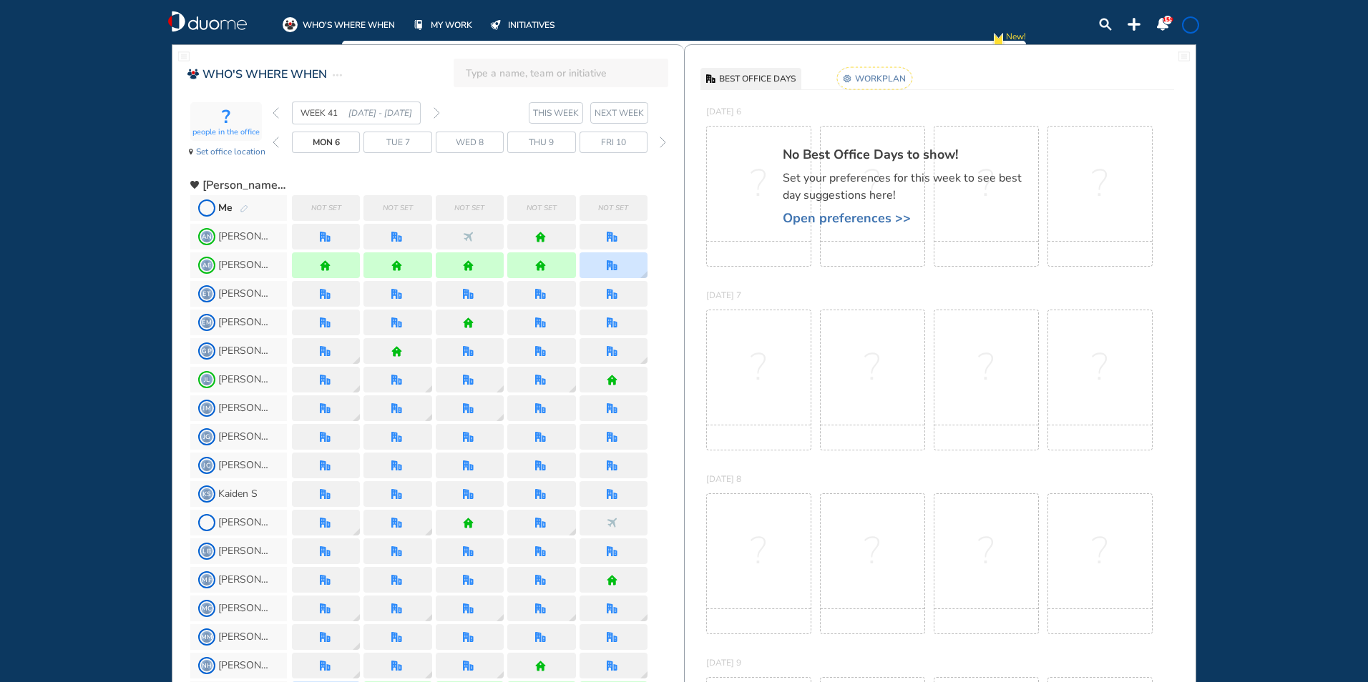
click at [664, 144] on img "forward day" at bounding box center [663, 142] width 6 height 11
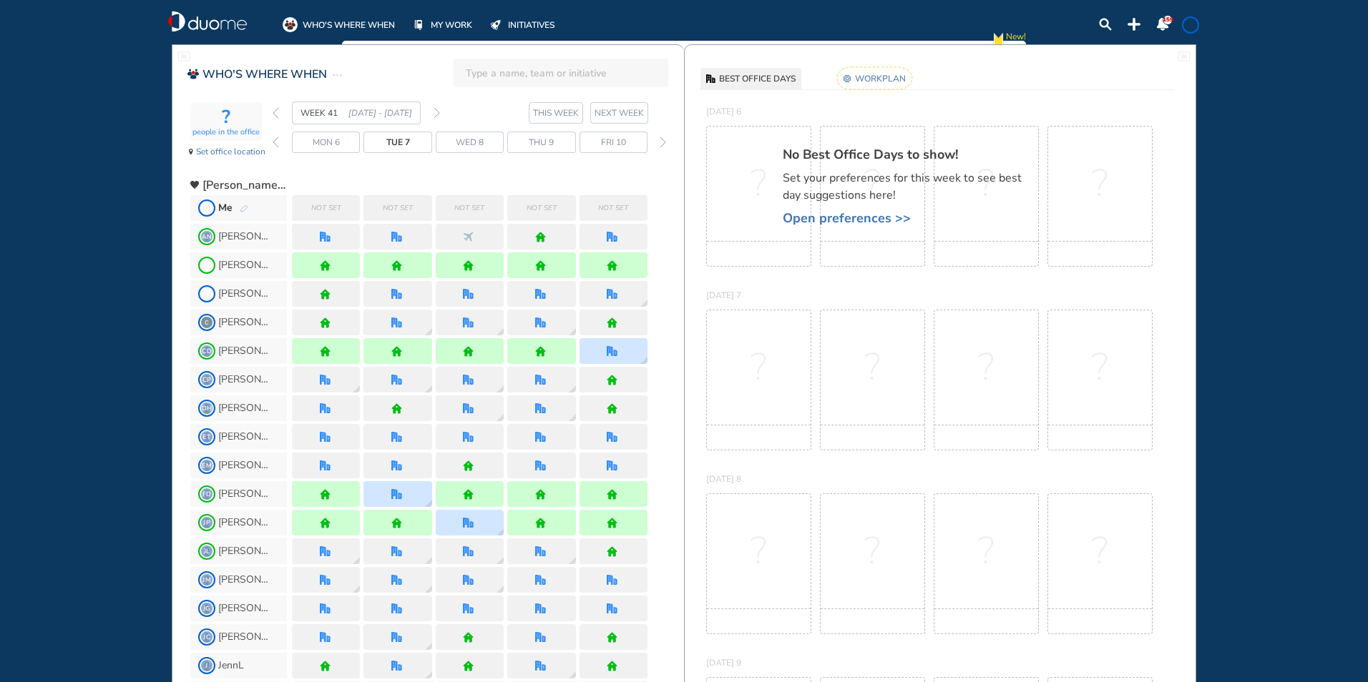
drag, startPoint x: 628, startPoint y: 140, endPoint x: 654, endPoint y: 140, distance: 25.8
click at [628, 139] on div "Fri 10" at bounding box center [613, 142] width 68 height 21
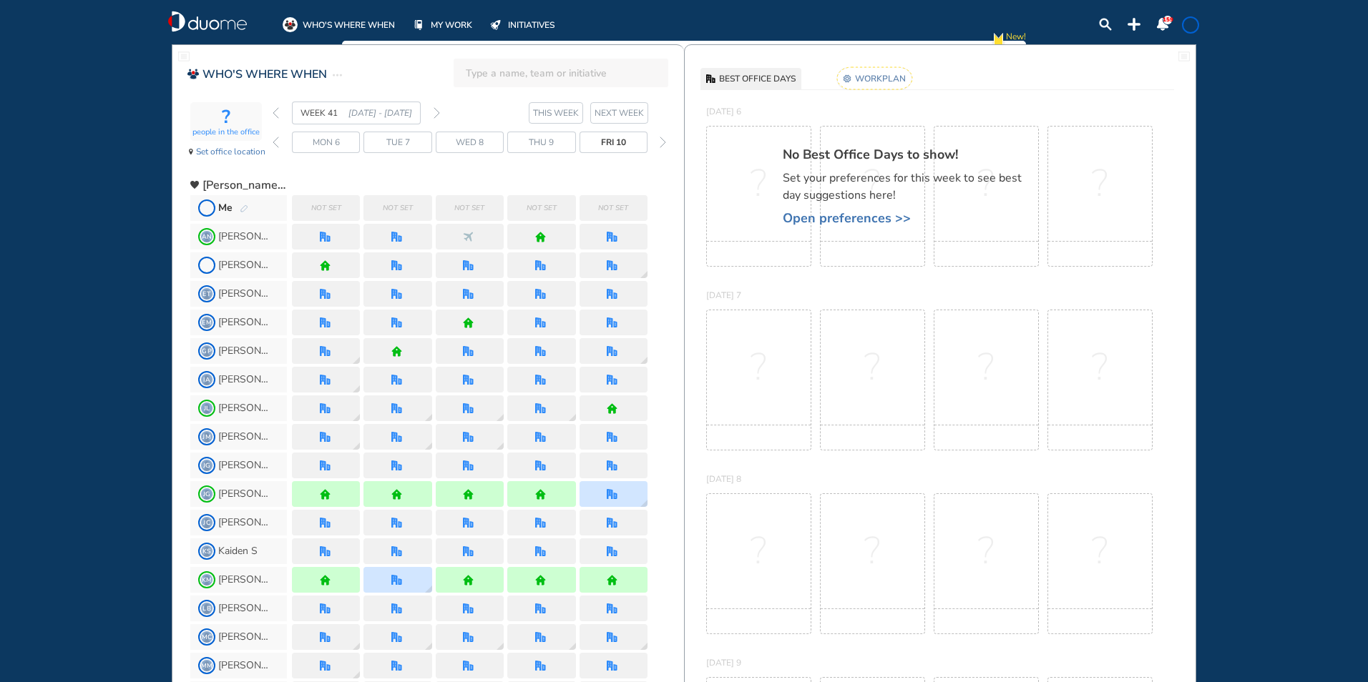
click at [663, 141] on img "forward day" at bounding box center [663, 142] width 6 height 11
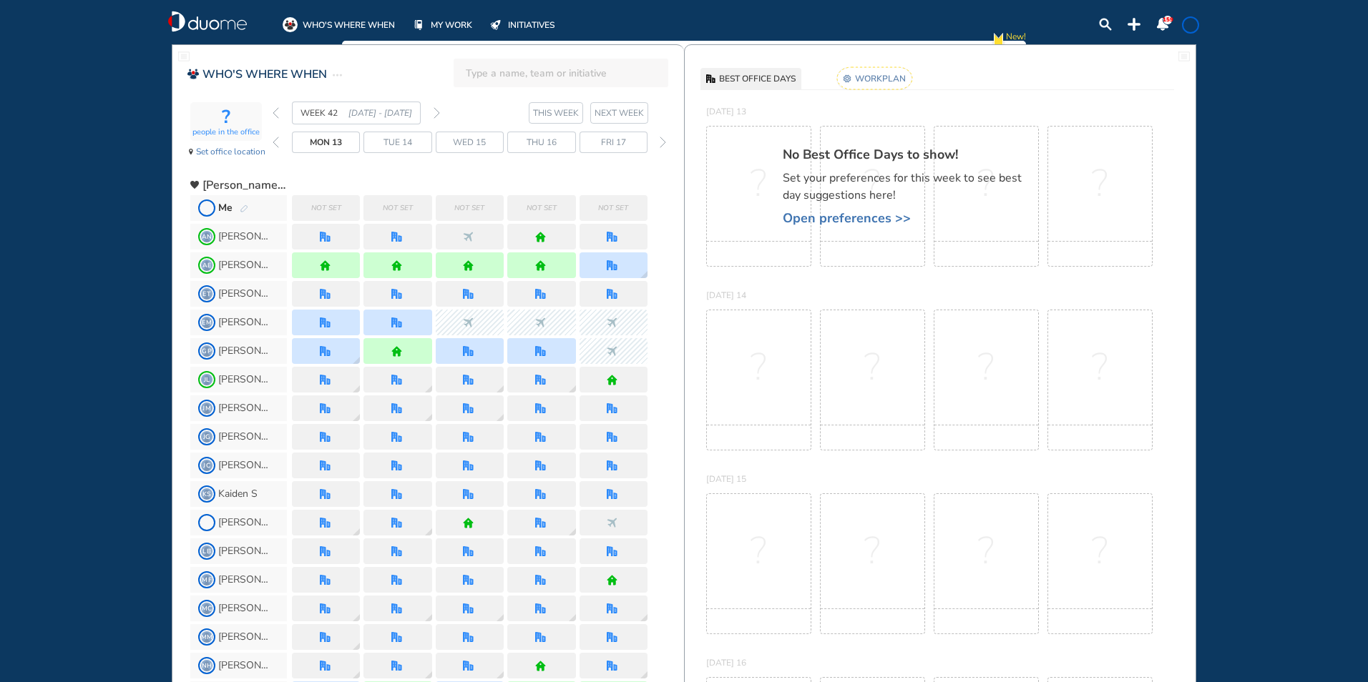
click at [244, 207] on img "pen-edit" at bounding box center [244, 209] width 9 height 9
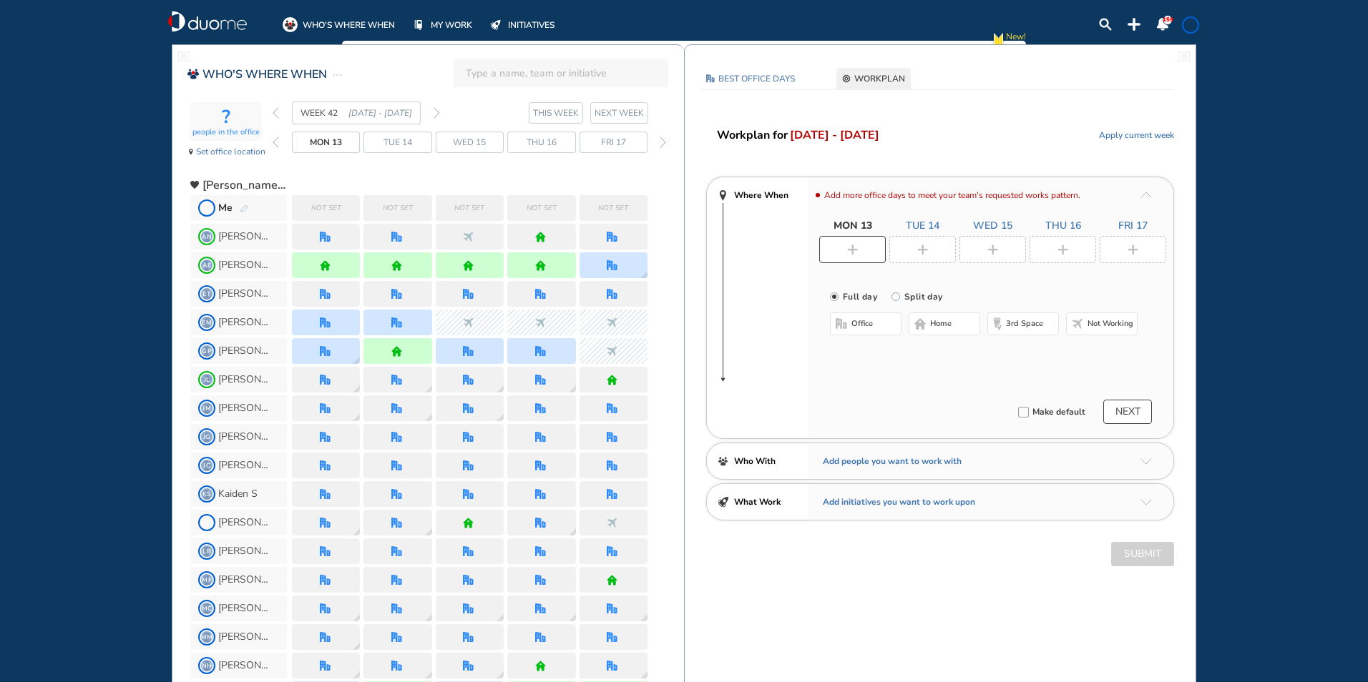
click at [1092, 320] on span "Not working" at bounding box center [1110, 323] width 46 height 11
click at [1152, 556] on button "Submit" at bounding box center [1142, 554] width 63 height 24
